Goal: Task Accomplishment & Management: Complete application form

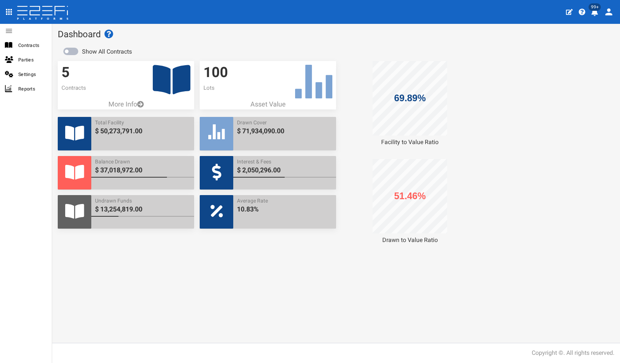
click at [174, 81] on icon at bounding box center [172, 79] width 38 height 29
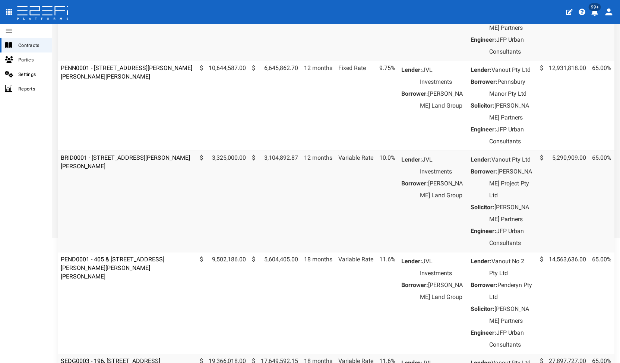
scroll to position [261, 0]
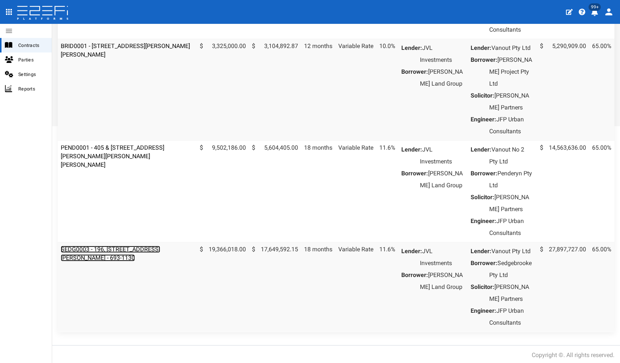
click at [116, 262] on link "SEDG0003 - 196, [STREET_ADDRESS][PERSON_NAME] - 693-1130" at bounding box center [110, 254] width 99 height 16
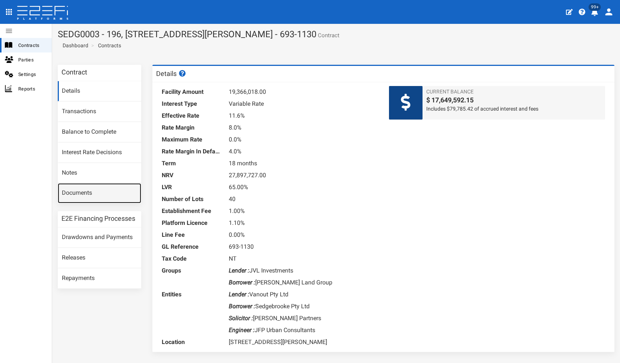
click at [93, 199] on link "Documents" at bounding box center [99, 193] width 83 height 20
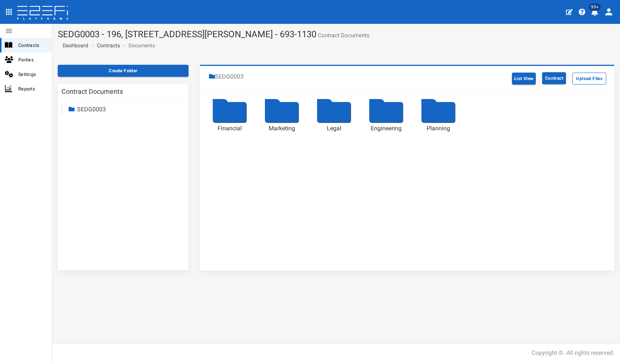
click at [233, 111] on div at bounding box center [230, 112] width 34 height 20
click at [385, 111] on div at bounding box center [386, 112] width 34 height 20
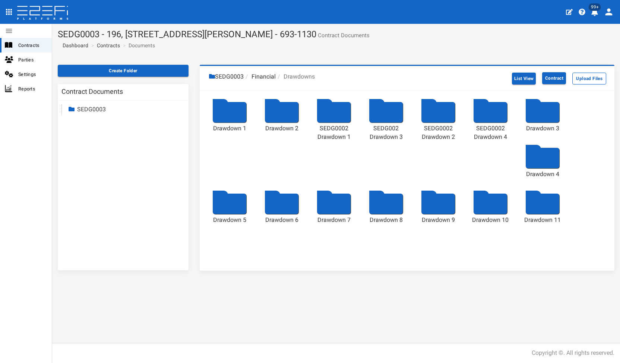
click at [544, 206] on div at bounding box center [543, 204] width 34 height 20
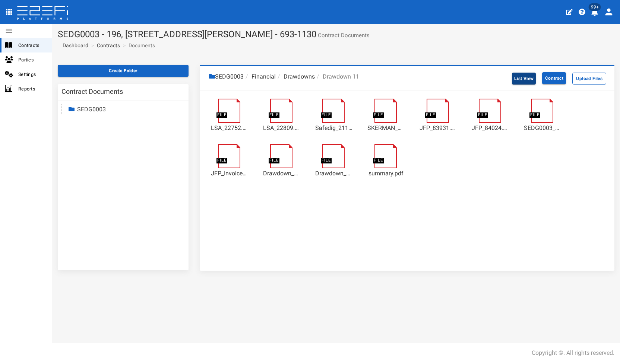
click at [513, 75] on button "List View" at bounding box center [524, 79] width 24 height 12
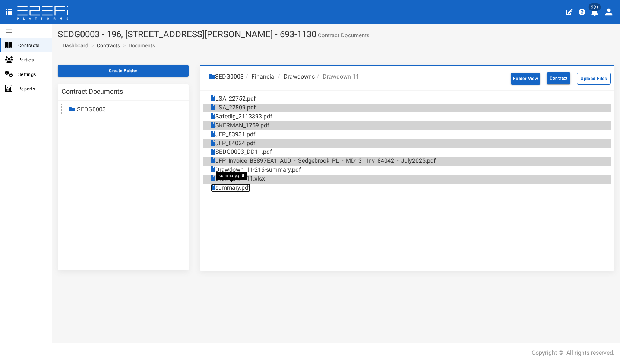
click at [237, 186] on link "summary.pdf" at bounding box center [231, 188] width 40 height 9
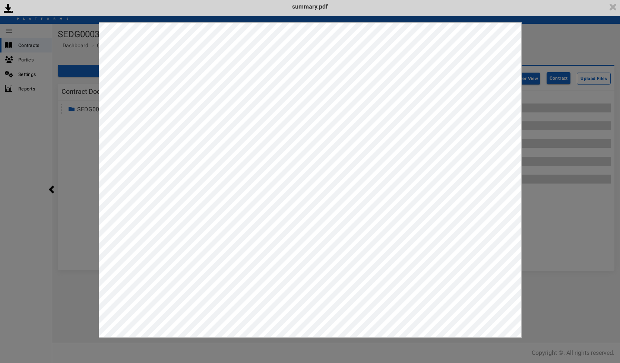
click at [563, 243] on div "<p>Your browser does not support iframes.</p><script type="text/javascript">ale…" at bounding box center [310, 181] width 620 height 363
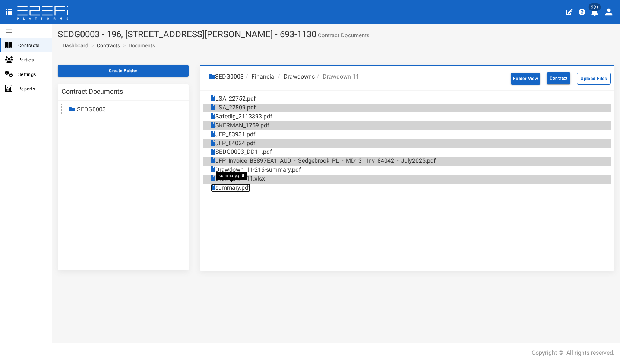
click at [234, 189] on link "summary.pdf" at bounding box center [231, 188] width 40 height 9
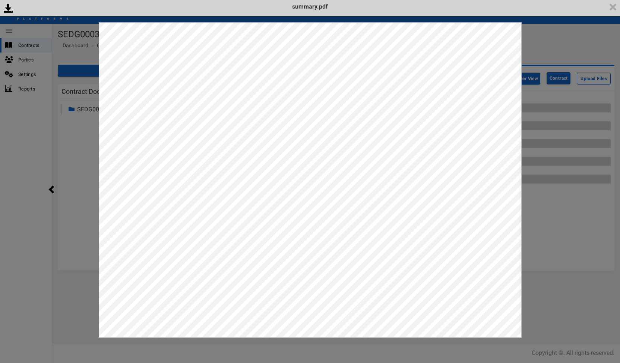
click at [588, 338] on div "<p>Your browser does not support iframes.</p><script type="text/javascript">ale…" at bounding box center [310, 181] width 620 height 363
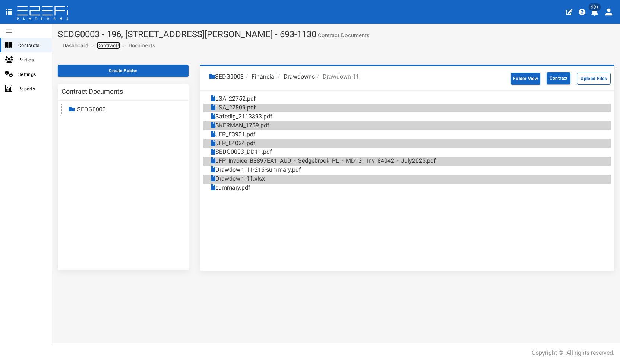
click at [108, 45] on link "Contracts" at bounding box center [108, 45] width 23 height 7
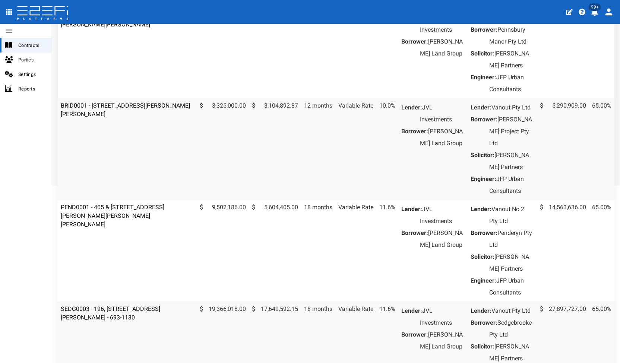
scroll to position [261, 0]
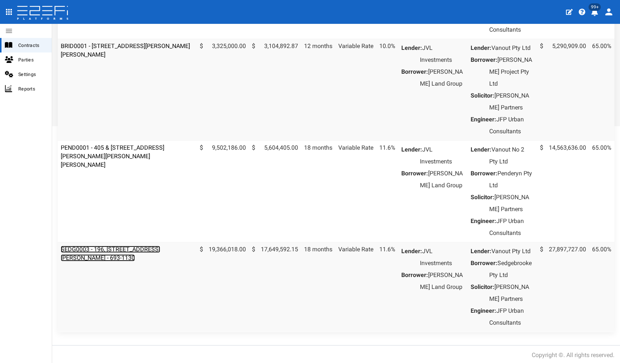
click at [119, 262] on link "SEDG0003 - 196, [STREET_ADDRESS][PERSON_NAME] - 693-1130" at bounding box center [110, 254] width 99 height 16
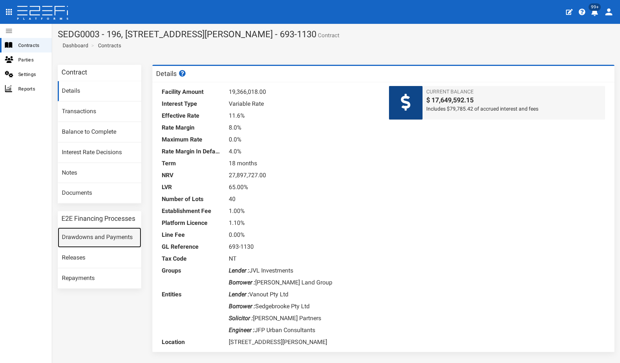
click at [95, 240] on link "Drawdowns and Payments" at bounding box center [99, 238] width 83 height 20
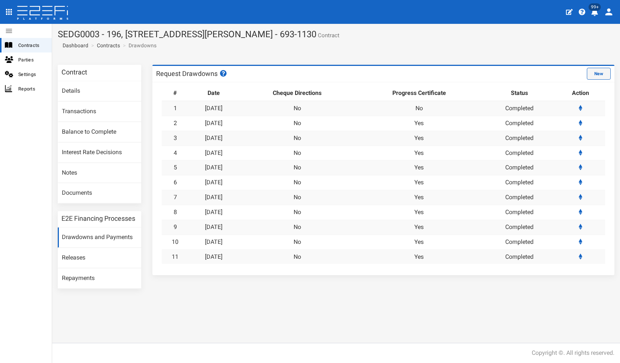
click at [589, 74] on button "New" at bounding box center [599, 74] width 24 height 12
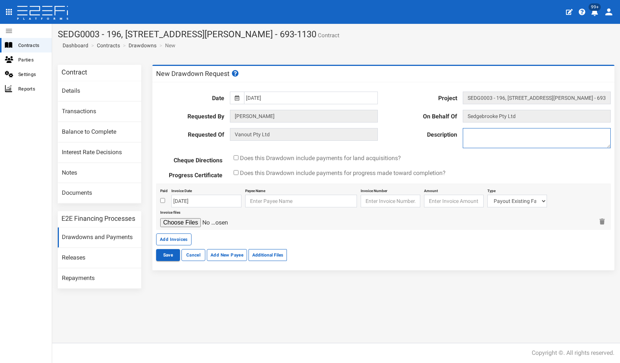
click at [509, 142] on textarea at bounding box center [537, 138] width 148 height 20
type textarea "DD12"
click at [288, 94] on input "01-11-2024" at bounding box center [311, 98] width 134 height 13
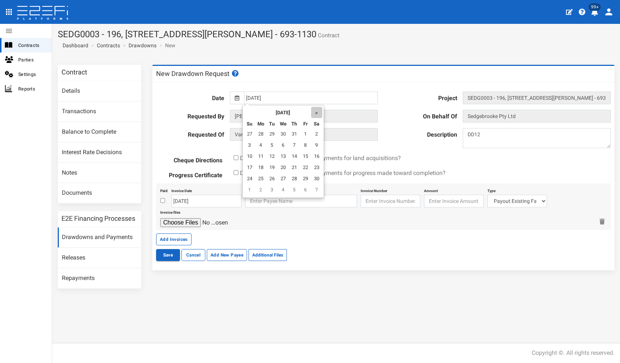
click at [317, 116] on th "»" at bounding box center [316, 112] width 11 height 11
click at [317, 116] on th "»" at bounding box center [318, 112] width 11 height 11
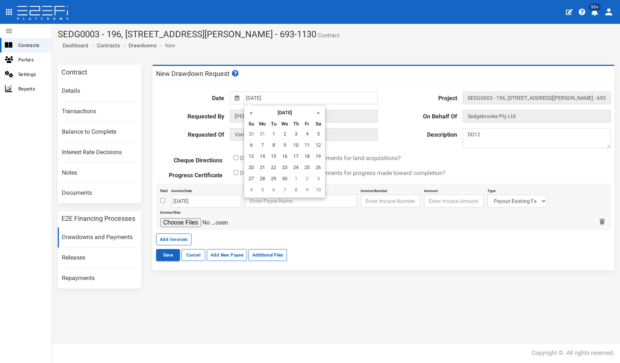
click at [317, 116] on th "»" at bounding box center [318, 112] width 11 height 11
click at [322, 116] on th "»" at bounding box center [318, 112] width 11 height 11
click at [305, 155] on td "15" at bounding box center [306, 157] width 11 height 11
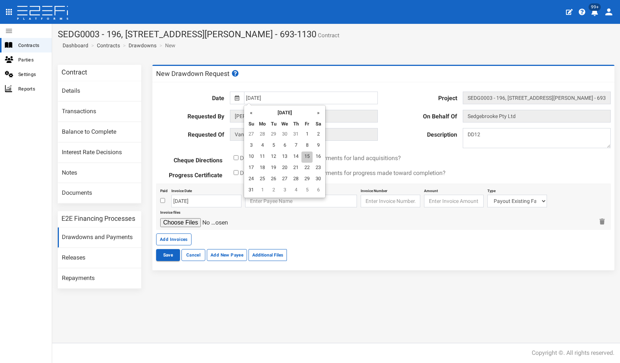
type input "15-08-2025"
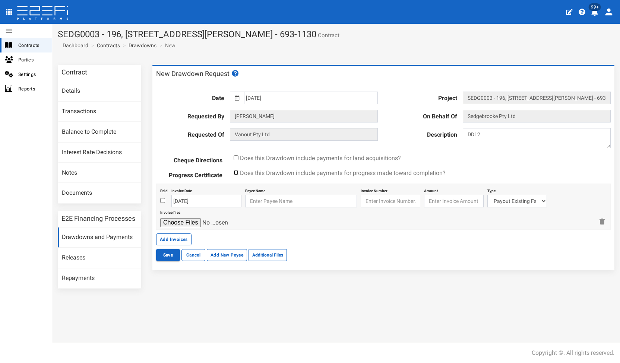
click at [237, 172] on input "checkbox" at bounding box center [236, 172] width 5 height 5
checkbox input "true"
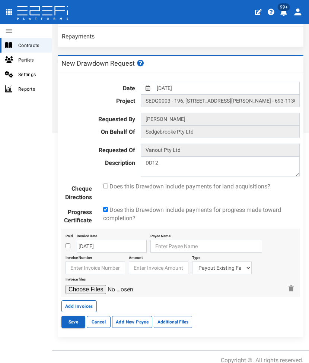
scroll to position [257, 0]
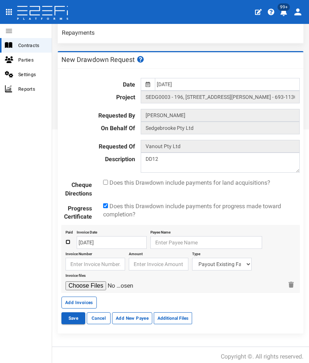
drag, startPoint x: 67, startPoint y: 237, endPoint x: 10, endPoint y: 146, distance: 108.2
click at [67, 239] on input "checkbox" at bounding box center [68, 241] width 5 height 5
checkbox input "true"
click at [92, 237] on input "15-08-2025" at bounding box center [112, 242] width 70 height 13
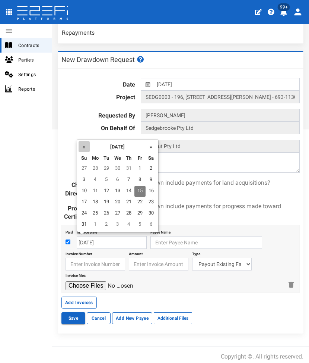
click at [80, 151] on th "«" at bounding box center [84, 146] width 11 height 11
click at [126, 189] on td "17" at bounding box center [128, 191] width 11 height 11
type input "17-07-2025"
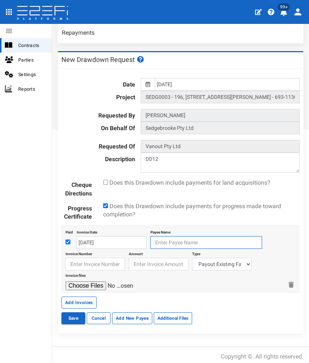
drag, startPoint x: 163, startPoint y: 234, endPoint x: 170, endPoint y: 234, distance: 7.1
click at [165, 236] on input "text" at bounding box center [207, 242] width 112 height 13
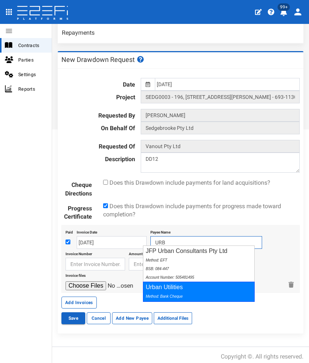
drag, startPoint x: 172, startPoint y: 288, endPoint x: 108, endPoint y: 263, distance: 68.7
click at [172, 288] on div "Urban Utilities Method: Bank Cheque" at bounding box center [199, 291] width 112 height 20
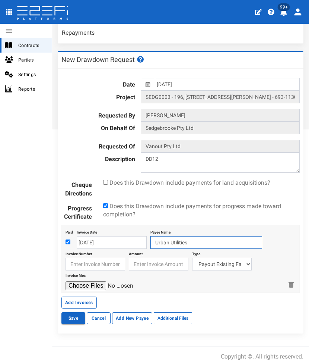
type input "Urban Utilities"
click at [92, 257] on input "text" at bounding box center [96, 263] width 60 height 13
paste input "739700100290561"
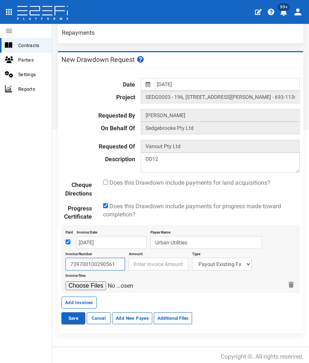
type input "739700100290561"
click at [156, 261] on input "number" at bounding box center [159, 263] width 60 height 13
type input "248"
click at [195, 260] on select "Payout Existing Facility Bcc Maintenance Uu Maintenance Civils Demolition Fenci…" at bounding box center [222, 263] width 60 height 13
select select "Fees~134~AUTHORITY FEES"
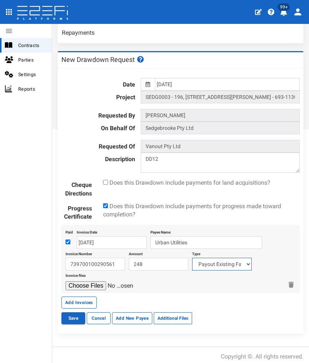
click at [192, 257] on select "Payout Existing Facility Bcc Maintenance Uu Maintenance Civils Demolition Fenci…" at bounding box center [222, 263] width 60 height 13
click at [75, 277] on div "Invoice files" at bounding box center [175, 280] width 218 height 20
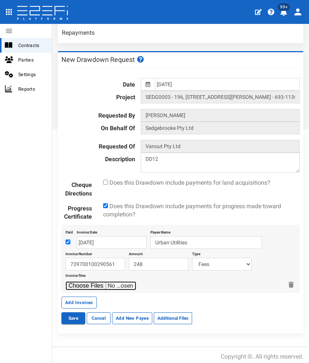
click at [74, 281] on input "file" at bounding box center [101, 285] width 71 height 9
type input "C:\fakepath\UU 739700100290561 $248.pdf"
click at [75, 297] on button "Add Invoices" at bounding box center [78, 302] width 35 height 12
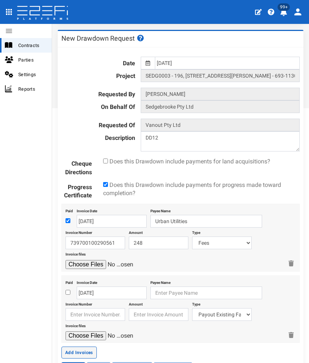
scroll to position [294, 0]
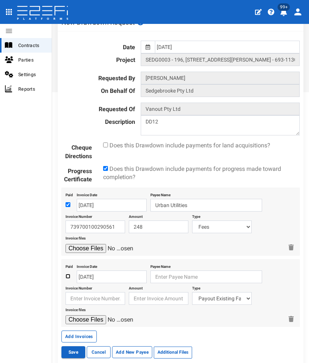
click at [66, 274] on input "checkbox" at bounding box center [68, 276] width 5 height 5
checkbox input "true"
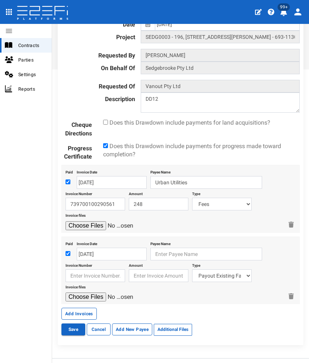
scroll to position [328, 0]
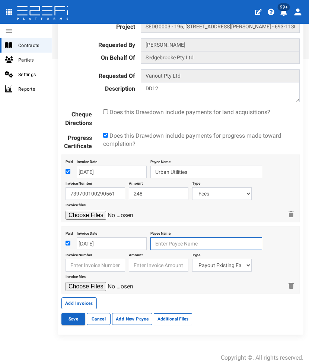
click at [172, 242] on input "text" at bounding box center [207, 243] width 112 height 13
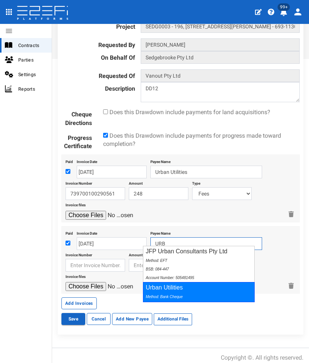
click at [161, 283] on div "Urban Utilities Method: Bank Cheque" at bounding box center [199, 292] width 112 height 20
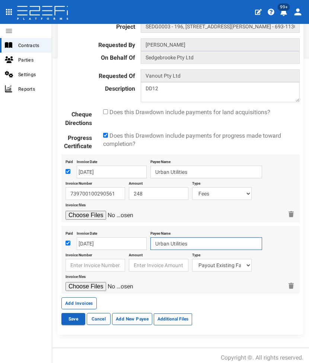
type input "Urban Utilities"
click at [101, 259] on input "text" at bounding box center [96, 265] width 60 height 13
click at [87, 261] on input "text" at bounding box center [96, 265] width 60 height 13
paste input "739700100290603"
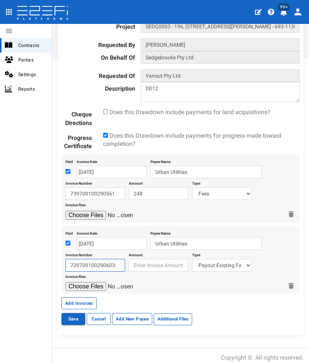
type input "739700100290603"
click at [157, 259] on input "number" at bounding box center [159, 265] width 60 height 13
type input "79"
click at [203, 262] on select "Payout Existing Facility Bcc Maintenance Uu Maintenance Civils Demolition Fenci…" at bounding box center [222, 265] width 60 height 13
select select "Fees~134~AUTHORITY FEES"
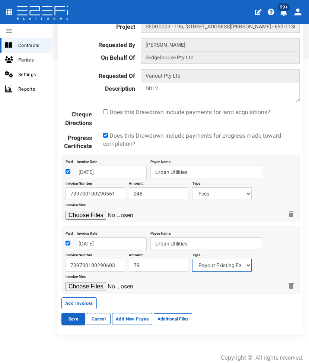
click at [192, 259] on select "Payout Existing Facility Bcc Maintenance Uu Maintenance Civils Demolition Fenci…" at bounding box center [222, 265] width 60 height 13
click at [78, 282] on input "file" at bounding box center [101, 286] width 71 height 9
type input "C:\fakepath\UU 739700100290603 $79.pdf"
click at [80, 315] on button "Save" at bounding box center [73, 319] width 24 height 12
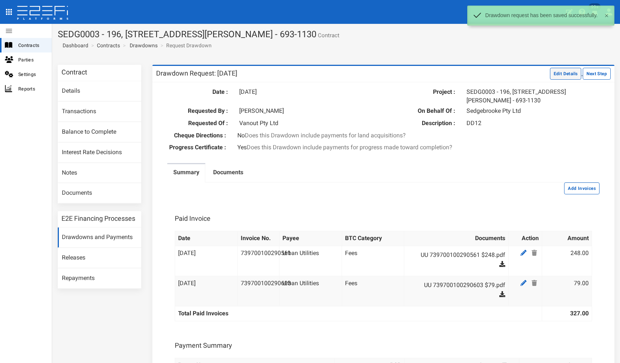
click at [309, 71] on button "Edit Details" at bounding box center [566, 74] width 32 height 12
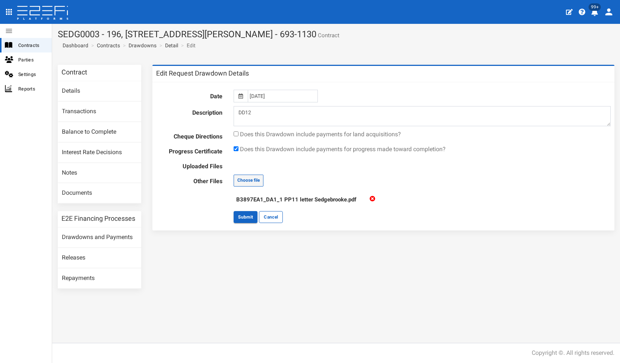
type input "C:\fakepath\PB LANDSCAPES - JFP Progress Certificate - Portion A - Rehab - No 1…"
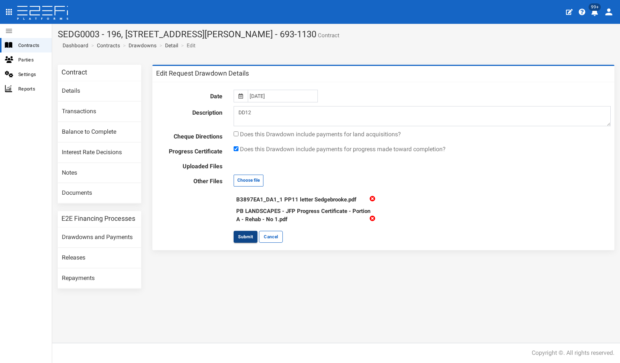
click at [243, 237] on button "Submit" at bounding box center [246, 237] width 24 height 12
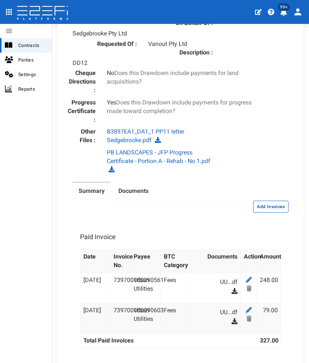
scroll to position [447, 0]
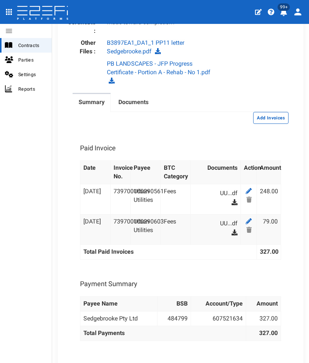
drag, startPoint x: 263, startPoint y: 111, endPoint x: 168, endPoint y: 112, distance: 95.0
click at [263, 112] on button "Add Invoices" at bounding box center [270, 118] width 35 height 12
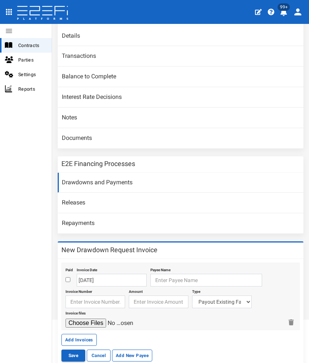
scroll to position [102, 0]
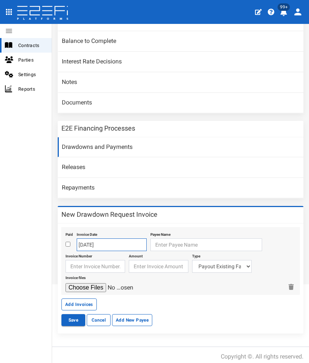
click at [91, 240] on input "[DATE]" at bounding box center [112, 244] width 70 height 13
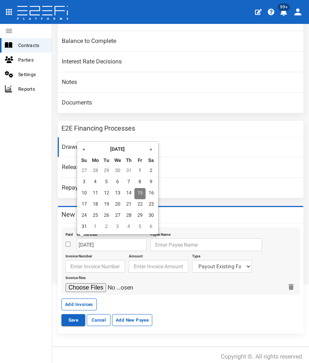
click at [83, 140] on body "404, the article you seek, can not be found Close 99+ Contracts Parties Setting…" at bounding box center [154, 181] width 309 height 363
click at [82, 145] on th "«" at bounding box center [84, 148] width 11 height 11
drag, startPoint x: 140, startPoint y: 192, endPoint x: 165, endPoint y: 231, distance: 45.8
click at [141, 192] on td "18" at bounding box center [140, 193] width 11 height 11
type input "18-07-2025"
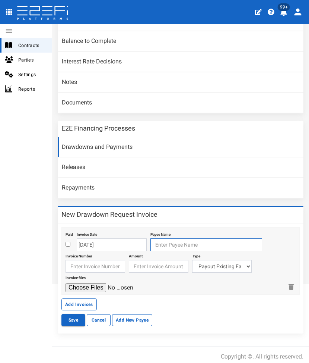
click at [172, 243] on input "text" at bounding box center [207, 244] width 112 height 13
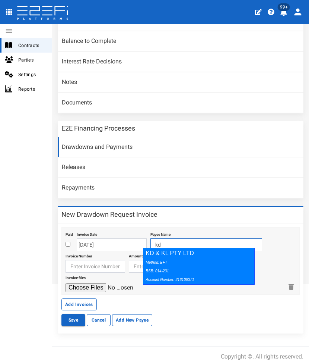
drag, startPoint x: 176, startPoint y: 261, endPoint x: 83, endPoint y: 263, distance: 93.5
click at [176, 261] on div "Method: EFT BSB: 014-231 Account Number: 216109371" at bounding box center [197, 270] width 103 height 26
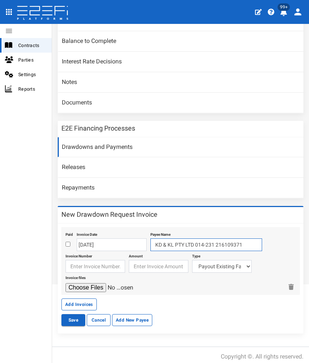
type input "KD & KL PTY LTD 014-231 216109371"
click at [82, 262] on input "text" at bounding box center [96, 266] width 60 height 13
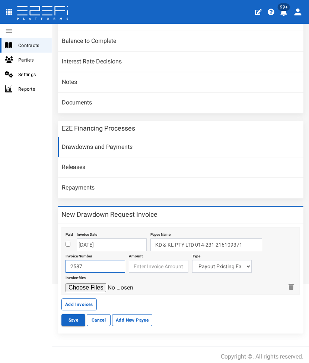
type input "2587"
click at [152, 263] on input "number" at bounding box center [159, 266] width 60 height 13
type input "1484.90"
click at [225, 263] on select "Payout Existing Facility Bcc Maintenance Uu Maintenance Civils Demolition Fenci…" at bounding box center [222, 266] width 60 height 13
select select "Fencing~70~CIVIL WORKS"
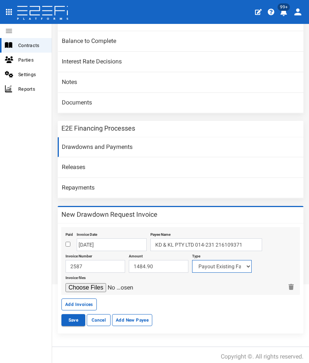
click at [192, 260] on select "Payout Existing Facility Bcc Maintenance Uu Maintenance Civils Demolition Fenci…" at bounding box center [222, 266] width 60 height 13
click at [79, 278] on div "Invoice files" at bounding box center [175, 282] width 218 height 20
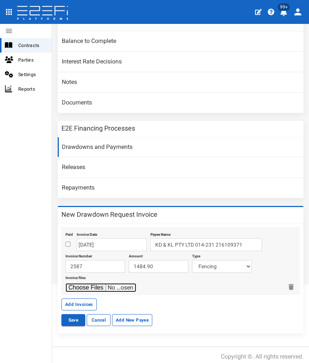
click at [76, 283] on input "file" at bounding box center [101, 287] width 71 height 9
type input "C:\fakepath\KDKL 2587.pdf"
click at [74, 298] on button "Add Invoices" at bounding box center [78, 304] width 35 height 12
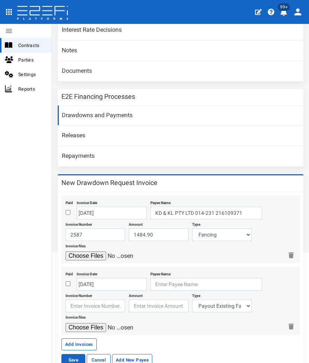
scroll to position [173, 0]
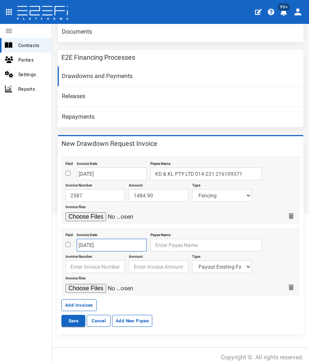
click at [93, 244] on input "[DATE]" at bounding box center [112, 244] width 70 height 13
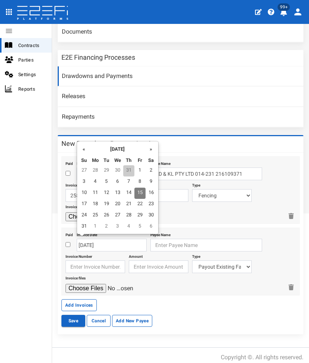
click at [127, 169] on td "31" at bounding box center [128, 170] width 11 height 11
type input "[DATE]"
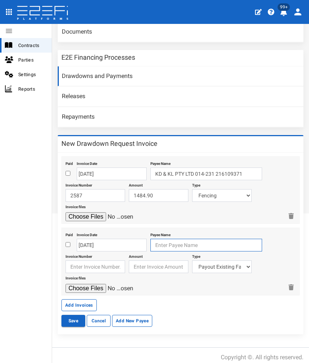
click at [160, 238] on input "text" at bounding box center [207, 244] width 112 height 13
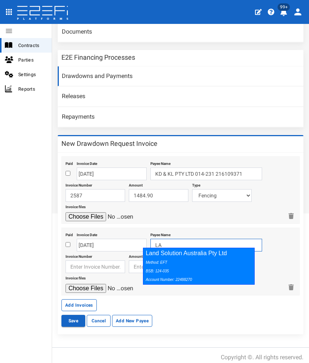
click at [167, 261] on div "Method: EFT BSB: 124-035 Account Number: 22488270" at bounding box center [197, 270] width 103 height 26
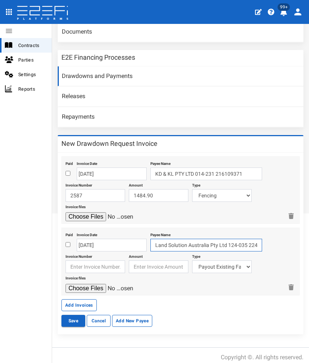
type input "Land Solution Australia Pty Ltd 124-035 22488270"
click at [86, 262] on input "text" at bounding box center [96, 266] width 60 height 13
type input "22845"
click at [142, 264] on input "number" at bounding box center [159, 266] width 60 height 13
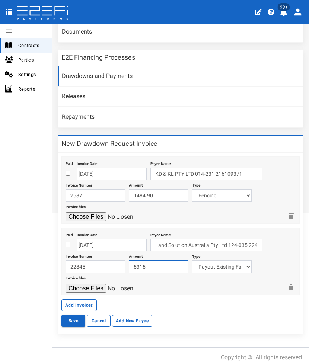
type input "5315"
click at [213, 261] on select "Payout Existing Facility Bcc Maintenance Uu Maintenance Civils Demolition Fenci…" at bounding box center [222, 266] width 60 height 13
select select "Survey~117~CONSULTANT/PROFESSIONAL FEES"
click at [192, 260] on select "Payout Existing Facility Bcc Maintenance Uu Maintenance Civils Demolition Fenci…" at bounding box center [222, 266] width 60 height 13
click at [79, 284] on input "file" at bounding box center [101, 288] width 71 height 9
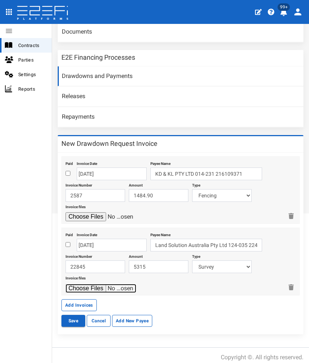
type input "C:\fakepath\LSA 22845.pdf"
click at [68, 301] on button "Add Invoices" at bounding box center [78, 305] width 35 height 12
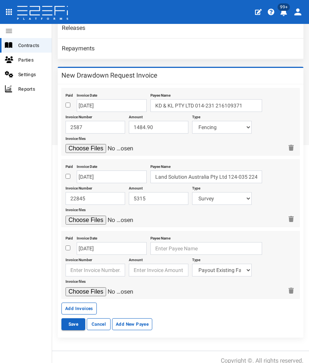
scroll to position [244, 0]
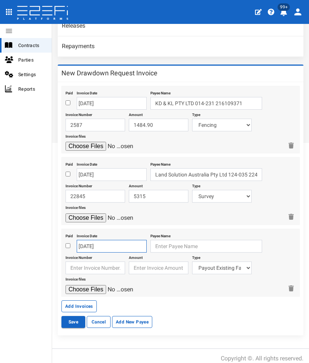
click at [98, 241] on input "15-08-2025" at bounding box center [112, 246] width 70 height 13
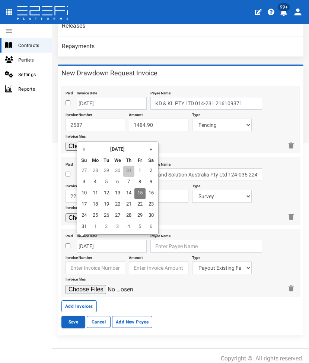
click at [130, 168] on td "31" at bounding box center [128, 170] width 11 height 11
type input "31-07-2025"
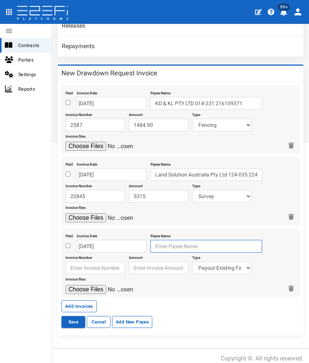
click at [168, 241] on input "text" at bounding box center [207, 246] width 112 height 13
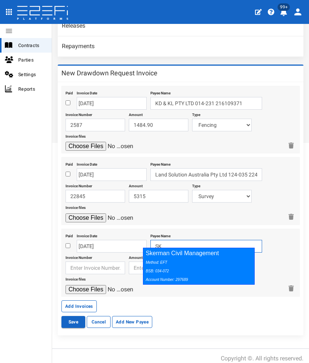
drag, startPoint x: 164, startPoint y: 255, endPoint x: 119, endPoint y: 261, distance: 46.2
click at [163, 256] on div "Skerman Civil Management Method: EFT BSB: 034-072 Account Number: 297689" at bounding box center [199, 265] width 112 height 37
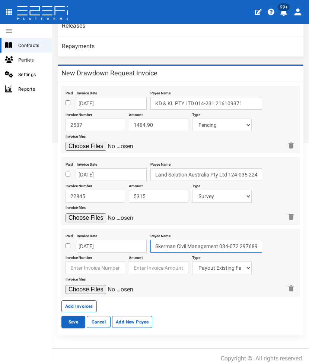
type input "Skerman Civil Management 034-072 297689"
click at [75, 263] on input "text" at bounding box center [96, 267] width 60 height 13
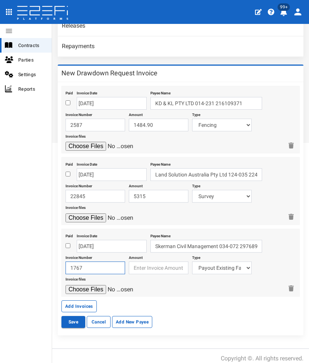
type input "1767"
click at [148, 264] on input "number" at bounding box center [159, 267] width 60 height 13
type input "228892"
click at [220, 261] on select "Payout Existing Facility Bcc Maintenance Uu Maintenance Civils Demolition Fenci…" at bounding box center [222, 267] width 60 height 13
select select "Civils~68~CIVIL WORKS"
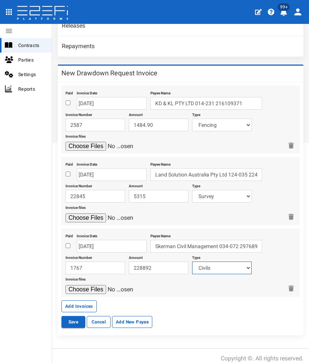
click at [192, 261] on select "Payout Existing Facility Bcc Maintenance Uu Maintenance Civils Demolition Fenci…" at bounding box center [222, 267] width 60 height 13
click at [76, 285] on input "file" at bounding box center [101, 289] width 71 height 9
type input "C:\fakepath\SKERMAN 1767.pdf"
click at [85, 300] on button "Add Invoices" at bounding box center [78, 306] width 35 height 12
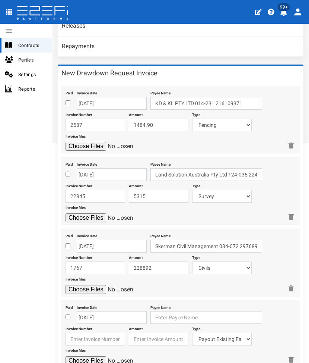
scroll to position [315, 0]
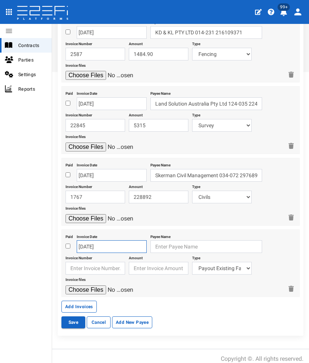
click at [105, 243] on input "15-08-2025" at bounding box center [112, 246] width 70 height 13
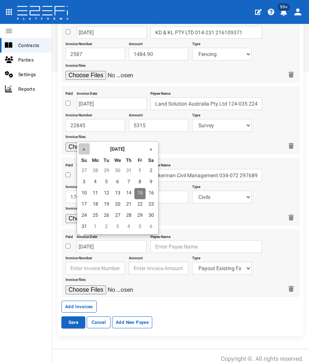
click at [86, 148] on th "«" at bounding box center [84, 148] width 11 height 11
drag, startPoint x: 97, startPoint y: 168, endPoint x: 151, endPoint y: 231, distance: 82.2
click at [97, 169] on td "30" at bounding box center [95, 170] width 11 height 11
type input "30-06-2025"
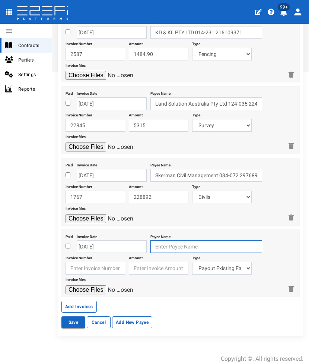
click at [159, 240] on input "text" at bounding box center [207, 246] width 112 height 13
type input "PB Landscapes Pty Ltd"
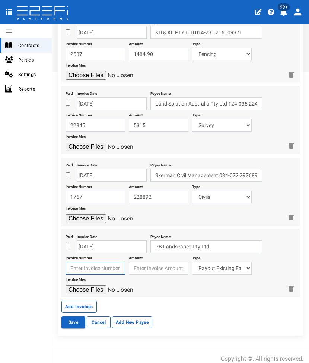
type input "PB Landscapes Pty Ltd"
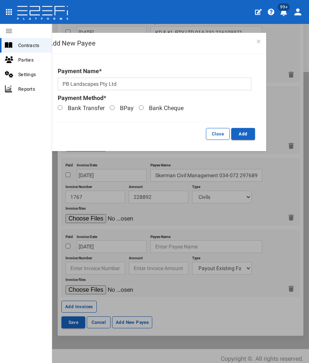
click at [86, 111] on span "Bank Transfer" at bounding box center [86, 107] width 37 height 7
click at [63, 110] on input "Bank Transfer" at bounding box center [60, 107] width 5 height 5
radio input "true"
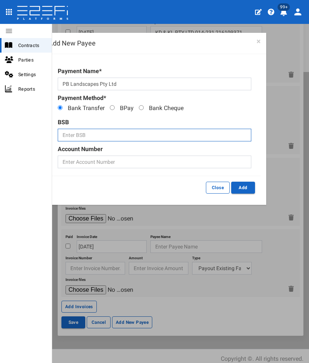
click at [76, 130] on input "text" at bounding box center [155, 135] width 194 height 13
paste input "064 173"
type input "064 173"
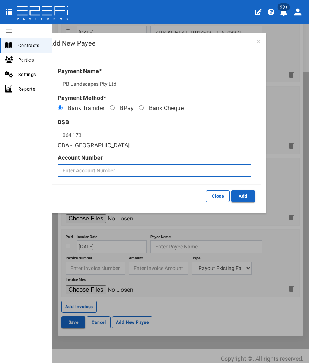
click at [83, 167] on input "text" at bounding box center [155, 170] width 194 height 13
paste input "10556227"
type input "10556227"
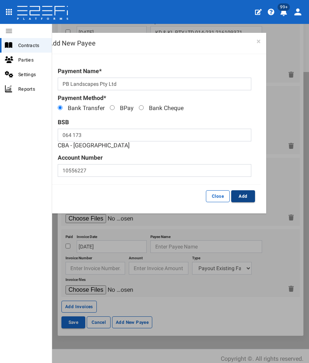
click at [236, 197] on button "Add" at bounding box center [243, 196] width 24 height 12
type input "PB Landscapes Pty Ltd 064-173 10556227"
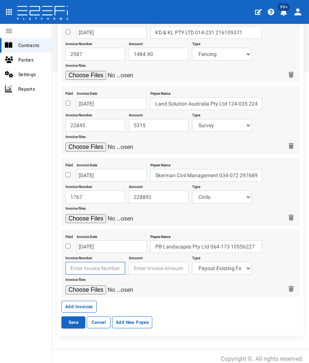
click at [80, 263] on input "text" at bounding box center [96, 268] width 60 height 13
type input "9113"
drag, startPoint x: 146, startPoint y: 266, endPoint x: 152, endPoint y: 263, distance: 6.9
click at [146, 266] on input "number" at bounding box center [159, 268] width 60 height 13
type input "21949.94"
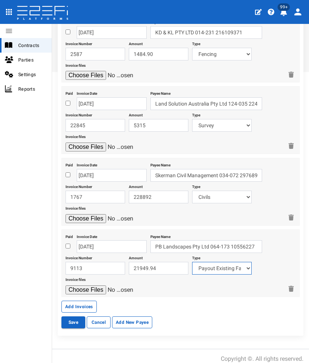
click at [223, 262] on select "Payout Existing Facility Bcc Maintenance Uu Maintenance Civils Demolition Fenci…" at bounding box center [222, 268] width 60 height 13
click at [219, 262] on select "Payout Existing Facility Bcc Maintenance Uu Maintenance Civils Demolition Fenci…" at bounding box center [222, 268] width 60 height 13
select select "Landscape & Ecology~119~CONSULTANT/PROFESSIONAL FEES"
click at [192, 262] on select "Payout Existing Facility Bcc Maintenance Uu Maintenance Civils Demolition Fenci…" at bounding box center [222, 268] width 60 height 13
click at [91, 285] on input "file" at bounding box center [101, 289] width 71 height 9
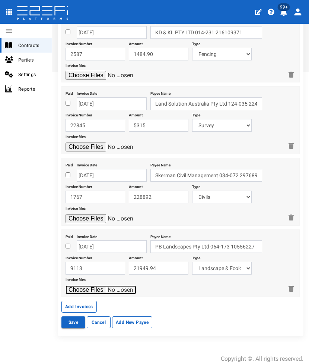
type input "C:\fakepath\PB 9113.pdf"
click at [69, 319] on button "Save" at bounding box center [73, 322] width 24 height 12
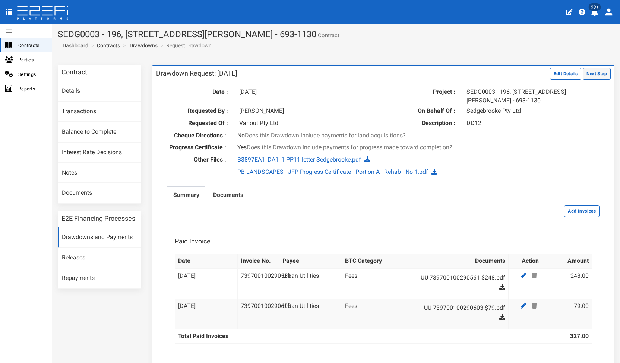
click at [309, 70] on button "Next Step" at bounding box center [597, 74] width 28 height 12
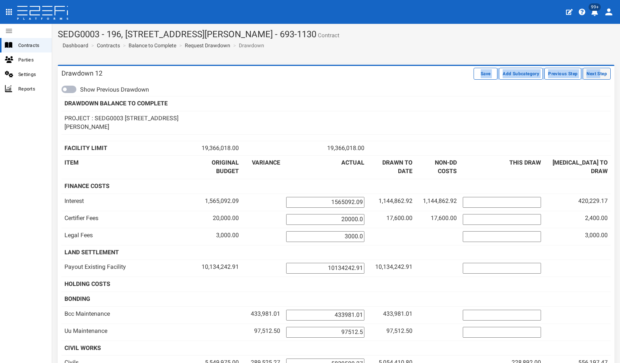
click at [595, 74] on button "Next Step" at bounding box center [597, 74] width 28 height 12
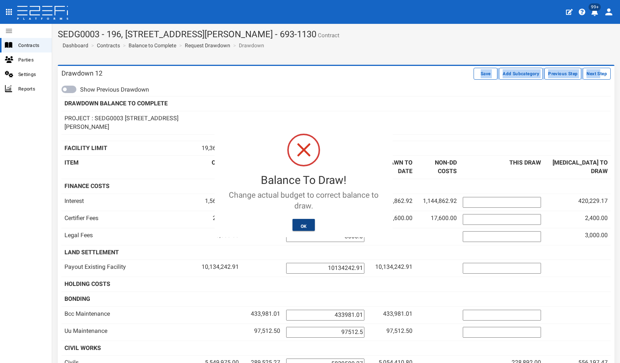
click at [305, 221] on button "OK" at bounding box center [304, 225] width 23 height 12
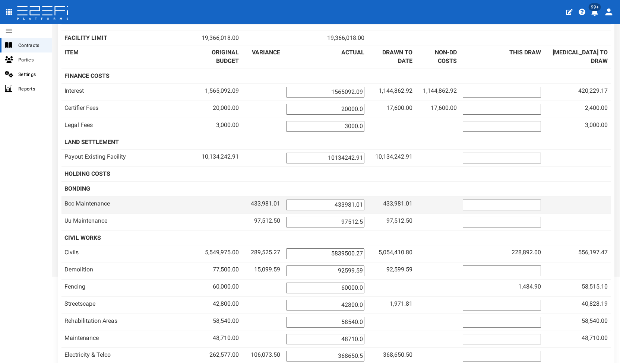
scroll to position [112, 0]
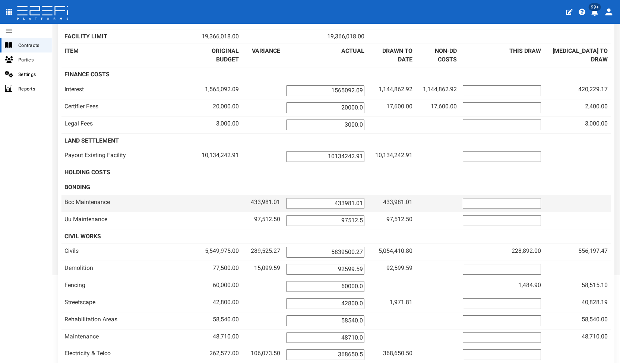
click at [342, 203] on input "433981.01" at bounding box center [325, 203] width 78 height 11
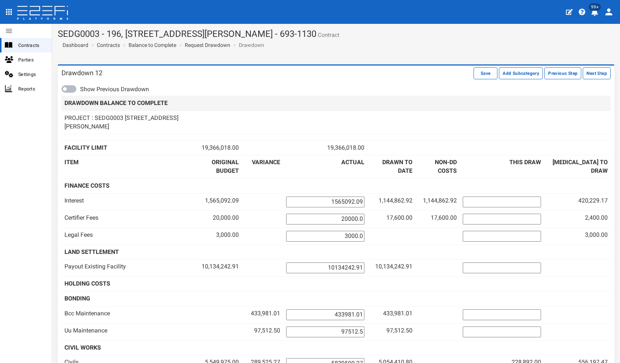
scroll to position [0, 0]
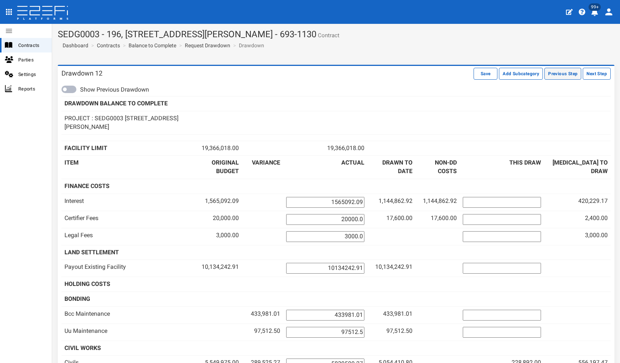
click at [544, 69] on button "Previous Step" at bounding box center [562, 74] width 37 height 12
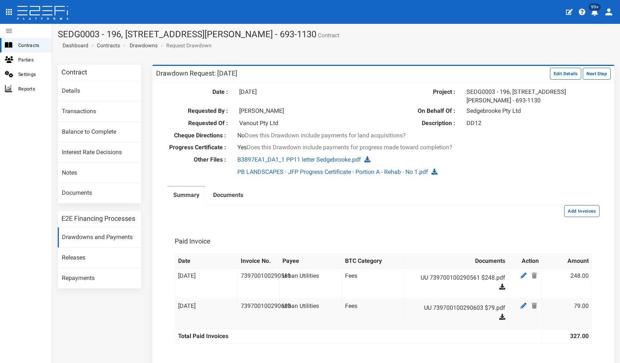
scroll to position [186, 0]
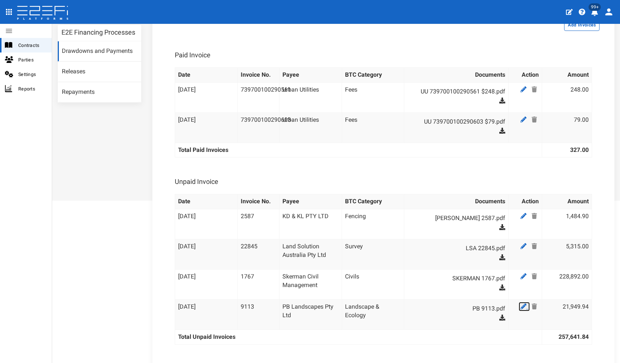
click at [521, 307] on icon at bounding box center [524, 307] width 6 height 6
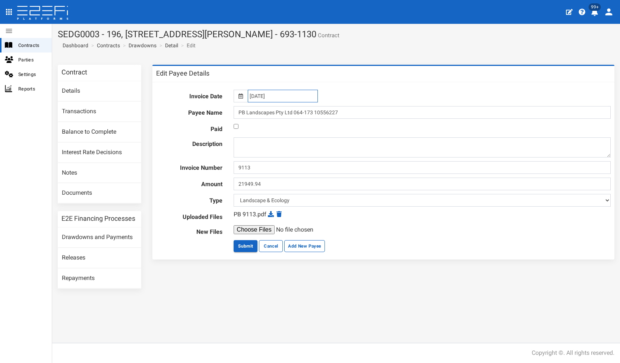
click at [253, 93] on input "[DATE]" at bounding box center [283, 96] width 70 height 13
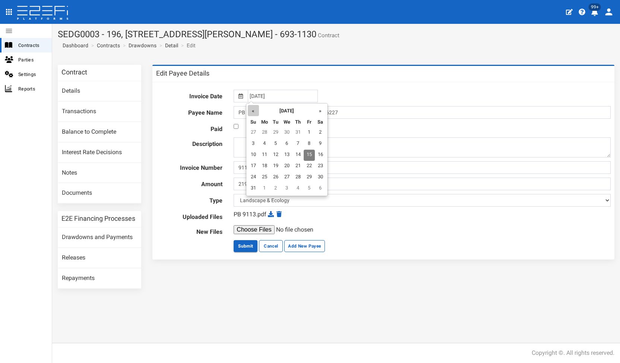
click at [251, 111] on th "«" at bounding box center [253, 110] width 11 height 11
click at [251, 111] on th "«" at bounding box center [254, 110] width 11 height 11
click at [309, 136] on td "30" at bounding box center [310, 132] width 11 height 11
type input "[DATE]"
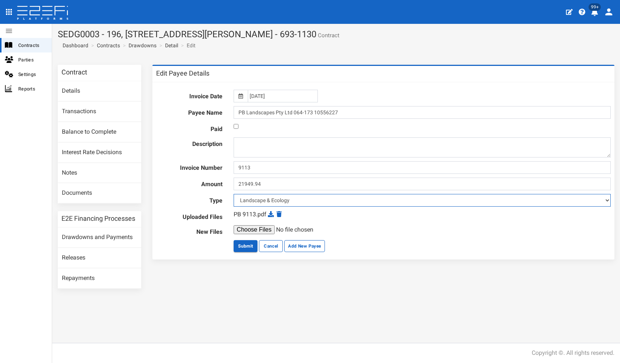
click at [246, 201] on select "Payout Existing Facility Bcc Maintenance Uu Maintenance Civils Demolition Fenci…" at bounding box center [422, 200] width 377 height 13
select select "Rehabilitation Areas~72~CIVIL WORKS"
click at [234, 194] on select "Payout Existing Facility Bcc Maintenance Uu Maintenance Civils Demolition Fenci…" at bounding box center [422, 200] width 377 height 13
click at [246, 247] on button "Submit" at bounding box center [246, 246] width 24 height 12
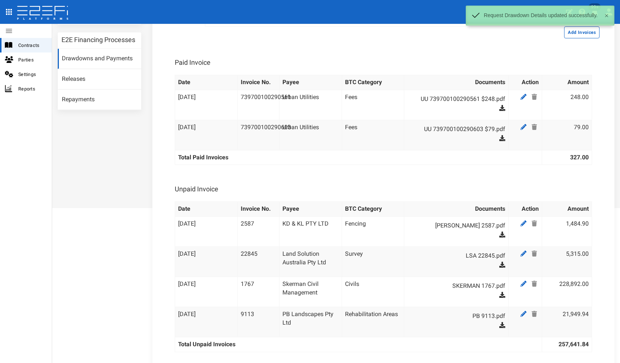
scroll to position [224, 0]
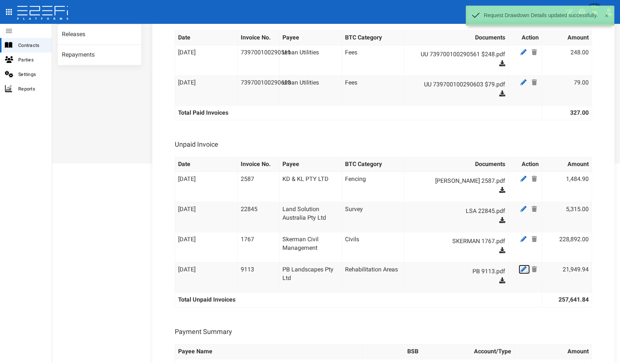
click at [521, 266] on icon at bounding box center [524, 269] width 6 height 6
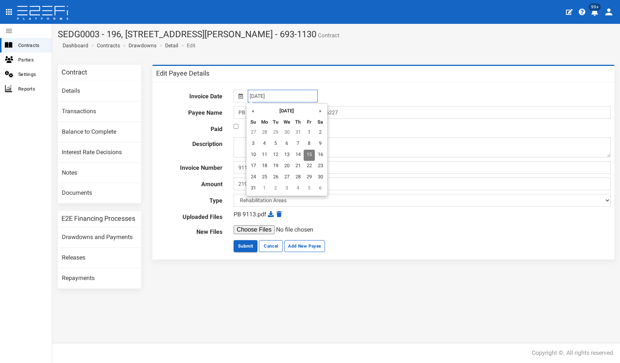
click at [251, 97] on input "[DATE]" at bounding box center [283, 96] width 70 height 13
click at [250, 111] on th "«" at bounding box center [253, 110] width 11 height 11
click at [265, 133] on td "30" at bounding box center [265, 132] width 11 height 11
type input "[DATE]"
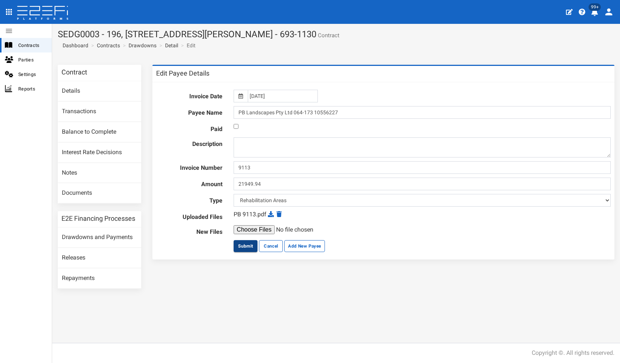
click at [244, 244] on button "Submit" at bounding box center [246, 246] width 24 height 12
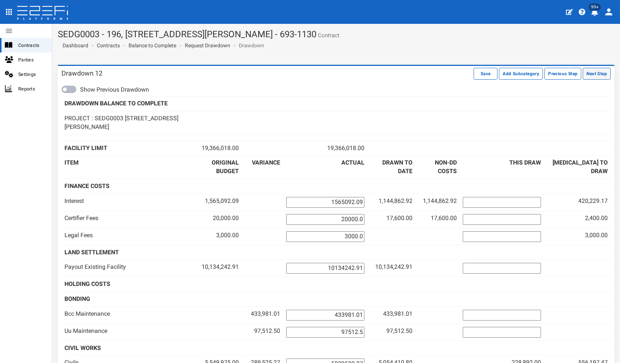
drag, startPoint x: 0, startPoint y: 0, endPoint x: 589, endPoint y: 73, distance: 593.3
click at [589, 73] on button "Next Step" at bounding box center [597, 74] width 28 height 12
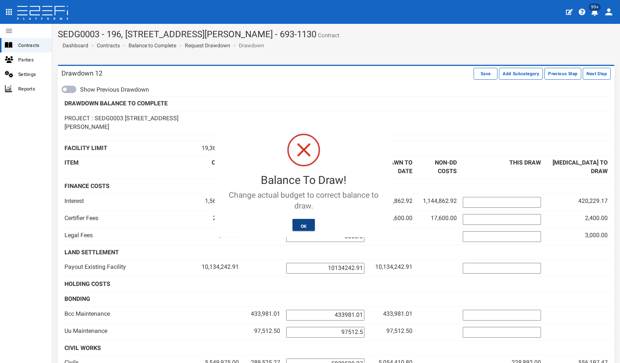
click at [302, 223] on button "OK" at bounding box center [304, 225] width 23 height 12
